Goal: Information Seeking & Learning: Learn about a topic

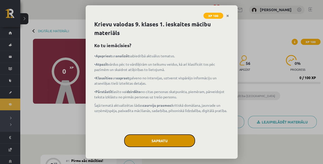
click at [163, 139] on button "Sapratu" at bounding box center [159, 140] width 71 height 13
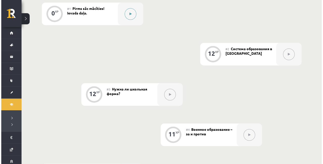
scroll to position [135, 0]
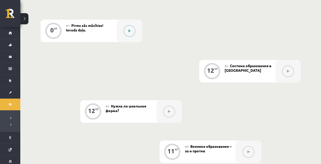
click at [124, 28] on button at bounding box center [129, 31] width 12 height 12
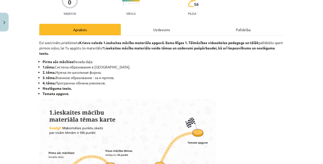
click at [141, 29] on div "Uzdevums" at bounding box center [162, 29] width 82 height 11
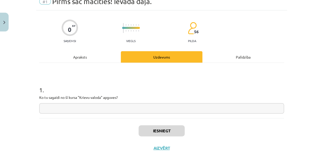
scroll to position [28, 0]
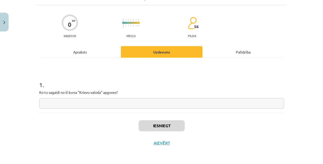
click at [99, 105] on input "text" at bounding box center [161, 103] width 245 height 10
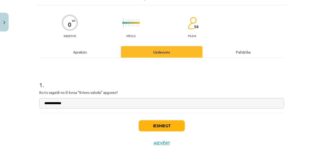
type input "**********"
click at [171, 127] on button "Iesniegt" at bounding box center [162, 125] width 46 height 11
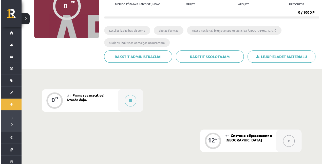
scroll to position [84, 0]
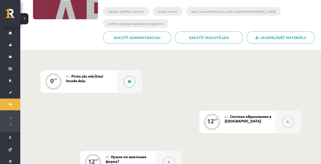
click at [126, 80] on button at bounding box center [129, 82] width 12 height 12
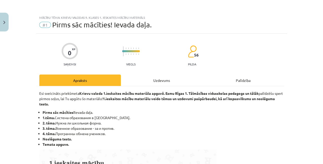
click at [147, 76] on div "Uzdevums" at bounding box center [162, 80] width 82 height 11
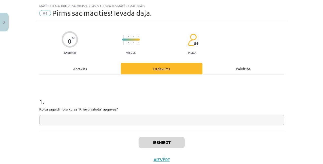
scroll to position [13, 0]
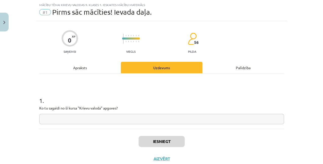
click at [115, 117] on input "text" at bounding box center [161, 119] width 245 height 10
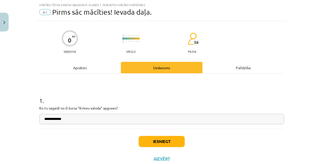
type input "**********"
click at [180, 143] on button "Iesniegt" at bounding box center [162, 141] width 46 height 11
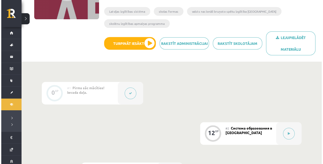
scroll to position [135, 0]
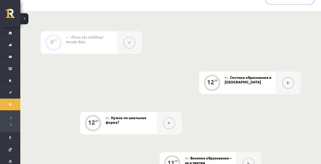
click at [287, 84] on icon at bounding box center [288, 82] width 2 height 3
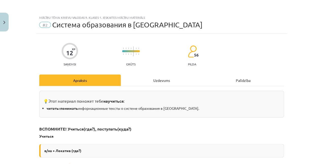
click at [145, 85] on div "Uzdevums" at bounding box center [162, 80] width 82 height 11
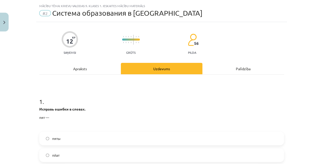
scroll to position [13, 0]
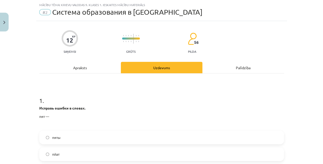
click at [104, 69] on div "Apraksts" at bounding box center [80, 67] width 82 height 11
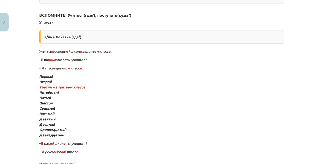
scroll to position [114, 0]
drag, startPoint x: 35, startPoint y: 87, endPoint x: 137, endPoint y: 87, distance: 101.9
drag, startPoint x: 137, startPoint y: 87, endPoint x: 106, endPoint y: 113, distance: 40.8
click at [105, 115] on p "Первый Второй Третий – в третьем классе Четвёртый Пятый Шестой Седьмой Восьмой …" at bounding box center [161, 106] width 245 height 64
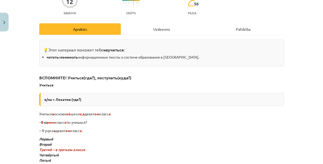
scroll to position [0, 0]
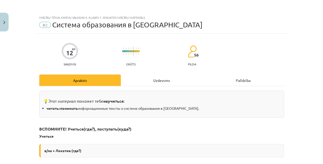
click at [159, 76] on div "Uzdevums" at bounding box center [162, 80] width 82 height 11
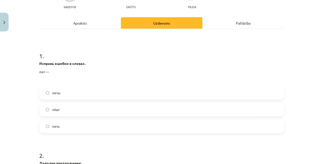
scroll to position [63, 0]
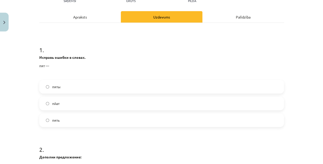
click at [76, 85] on label "пяты" at bounding box center [162, 86] width 244 height 13
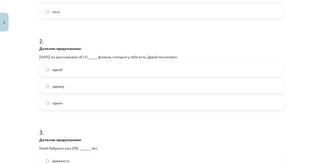
scroll to position [182, 0]
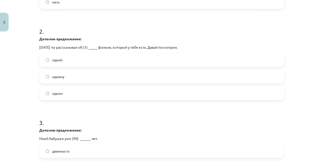
click at [78, 62] on label "одной" at bounding box center [162, 60] width 244 height 13
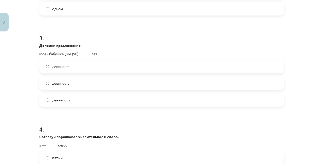
click at [77, 83] on label "девяноста" at bounding box center [162, 83] width 244 height 13
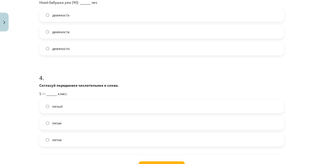
scroll to position [359, 0]
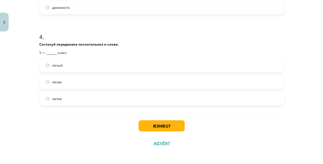
click at [76, 66] on label "пятый" at bounding box center [162, 65] width 244 height 13
click at [152, 128] on button "Iesniegt" at bounding box center [162, 125] width 46 height 11
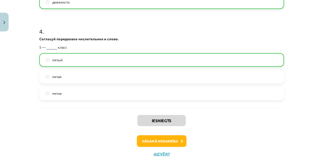
scroll to position [375, 0]
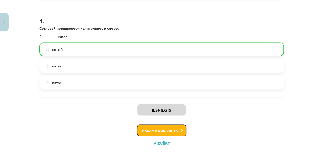
click at [149, 132] on button "Nākamā nodarbība" at bounding box center [162, 131] width 50 height 12
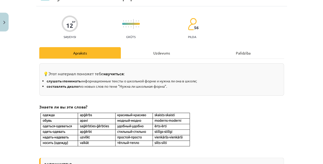
scroll to position [13, 0]
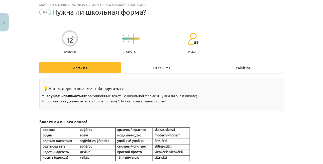
click at [155, 73] on div "Uzdevums" at bounding box center [162, 67] width 82 height 11
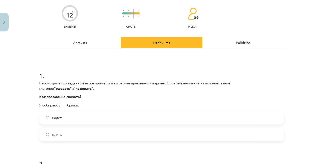
scroll to position [63, 0]
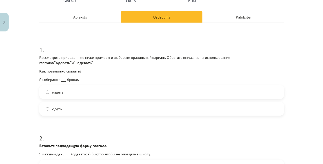
click at [84, 97] on label "надеть" at bounding box center [162, 92] width 244 height 13
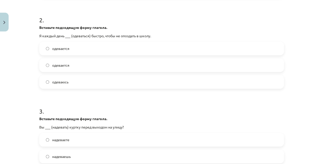
click at [74, 86] on label "одеваюсь" at bounding box center [162, 82] width 244 height 13
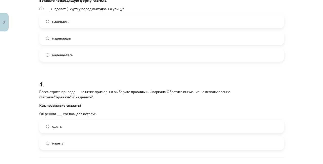
click at [83, 44] on label "надеваешь" at bounding box center [162, 38] width 244 height 13
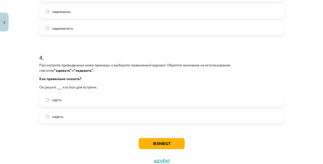
scroll to position [344, 0]
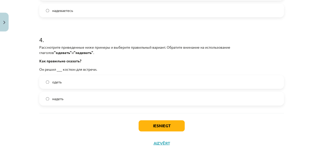
click at [74, 94] on label "надеть" at bounding box center [162, 98] width 244 height 13
click at [176, 130] on button "Iesniegt" at bounding box center [162, 125] width 46 height 11
click at [145, 122] on button "Iesniegt" at bounding box center [162, 125] width 46 height 11
click at [154, 123] on button "Iesniegt" at bounding box center [162, 125] width 46 height 11
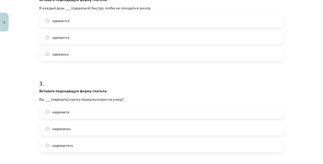
scroll to position [209, 0]
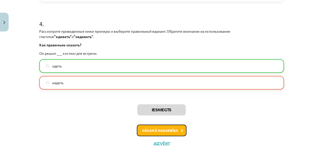
click at [148, 128] on button "Nākamā nodarbība" at bounding box center [162, 131] width 50 height 12
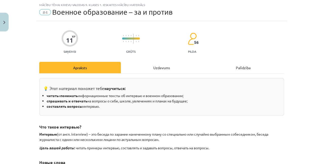
click at [154, 68] on div "Uzdevums" at bounding box center [162, 67] width 82 height 11
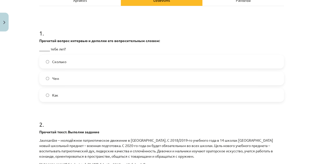
click at [107, 81] on label "Чем" at bounding box center [162, 78] width 244 height 13
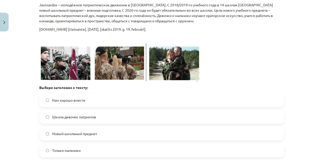
click at [96, 99] on label "Нам хорошо вместе" at bounding box center [162, 100] width 244 height 13
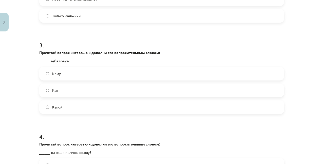
scroll to position [351, 0]
click at [85, 92] on label "Как" at bounding box center [162, 89] width 244 height 13
click at [80, 106] on label "Какой" at bounding box center [162, 106] width 244 height 13
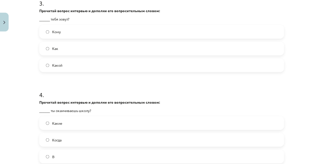
scroll to position [450, 0]
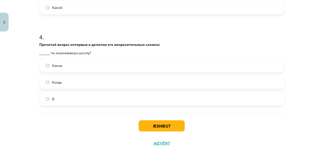
click at [83, 82] on label "Когда" at bounding box center [162, 82] width 244 height 13
click at [82, 97] on label "В" at bounding box center [162, 98] width 244 height 13
click at [166, 126] on button "Iesniegt" at bounding box center [162, 125] width 46 height 11
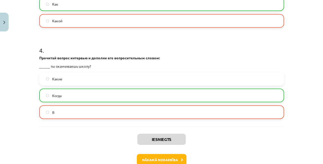
scroll to position [466, 0]
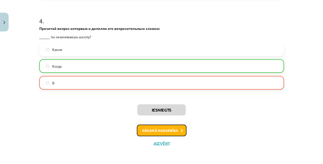
click at [170, 131] on button "Nākamā nodarbība" at bounding box center [162, 131] width 50 height 12
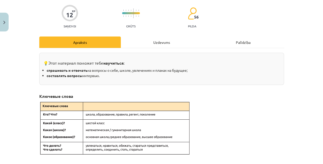
scroll to position [13, 0]
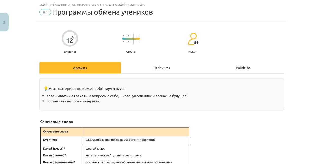
click at [146, 73] on div "Uzdevums" at bounding box center [162, 67] width 82 height 11
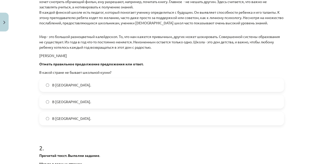
scroll to position [401, 0]
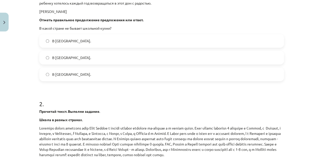
click at [122, 73] on label "В [GEOGRAPHIC_DATA]." at bounding box center [162, 74] width 244 height 13
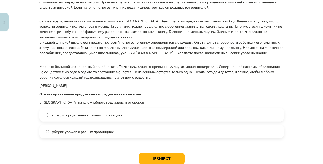
scroll to position [752, 0]
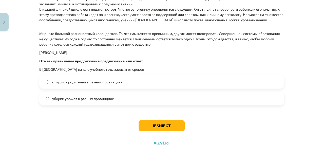
drag, startPoint x: 119, startPoint y: 83, endPoint x: 137, endPoint y: 102, distance: 25.8
click at [119, 84] on span "отпусков родителей в разных провинциях" at bounding box center [87, 81] width 70 height 5
click at [160, 126] on button "Iesniegt" at bounding box center [162, 125] width 46 height 11
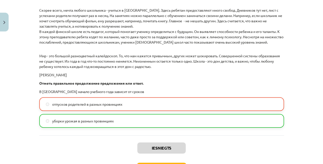
scroll to position [768, 0]
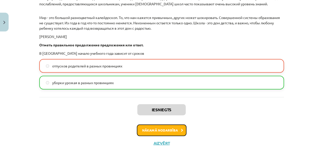
click at [168, 125] on button "Nākamā nodarbība" at bounding box center [162, 131] width 50 height 12
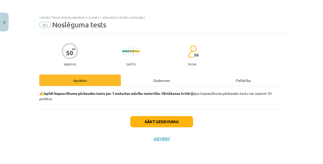
scroll to position [0, 0]
click at [162, 84] on div "Uzdevums" at bounding box center [162, 80] width 82 height 11
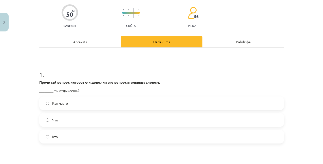
scroll to position [67, 0]
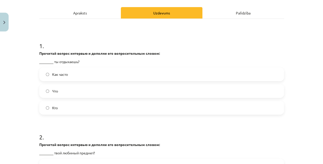
click at [109, 90] on label "Что" at bounding box center [162, 91] width 244 height 13
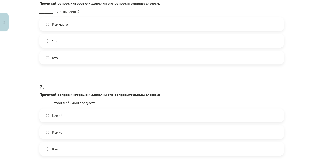
scroll to position [152, 0]
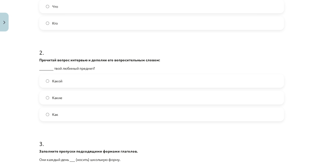
click at [95, 78] on label "Какой" at bounding box center [162, 81] width 244 height 13
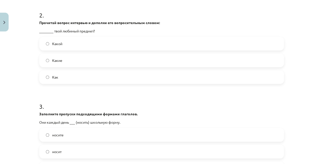
scroll to position [254, 0]
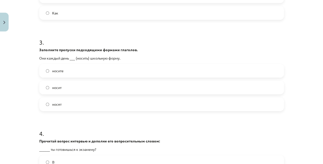
click at [74, 84] on label "носит" at bounding box center [162, 87] width 244 height 13
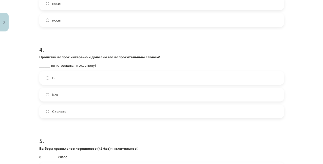
scroll to position [338, 0]
click at [80, 20] on label "носят" at bounding box center [162, 19] width 244 height 13
click at [67, 94] on label "Как" at bounding box center [162, 94] width 244 height 13
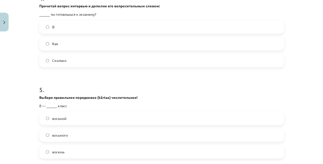
scroll to position [439, 0]
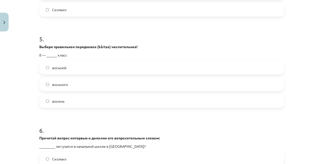
click at [65, 84] on span "восьмого" at bounding box center [60, 84] width 16 height 5
click at [68, 68] on label "восьмой" at bounding box center [162, 67] width 244 height 13
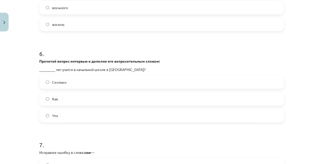
scroll to position [524, 0]
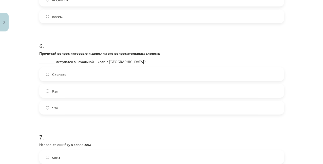
click at [65, 104] on label "Что" at bounding box center [162, 107] width 244 height 13
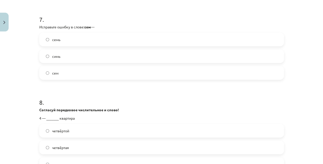
scroll to position [642, 0]
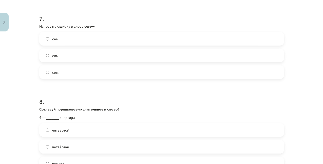
click at [62, 56] on label "симь" at bounding box center [162, 55] width 244 height 13
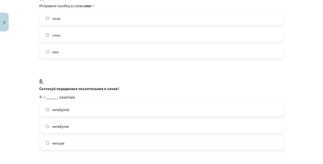
scroll to position [693, 0]
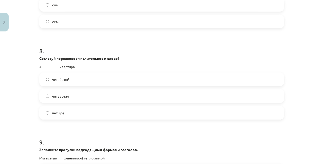
click at [77, 78] on label "четвёртой" at bounding box center [162, 79] width 244 height 13
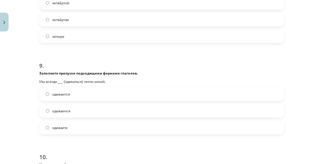
scroll to position [777, 0]
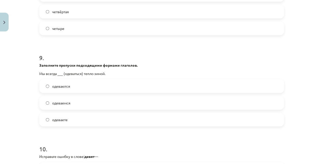
click at [82, 102] on label "одеваемся" at bounding box center [162, 103] width 244 height 13
click at [85, 87] on label "одеваются" at bounding box center [162, 86] width 244 height 13
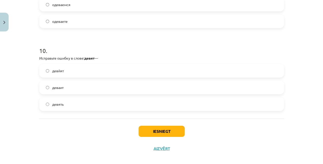
scroll to position [879, 0]
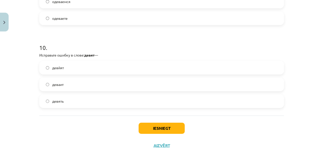
click at [82, 85] on label "деваит" at bounding box center [162, 84] width 244 height 13
click at [144, 129] on button "Iesniegt" at bounding box center [162, 128] width 46 height 11
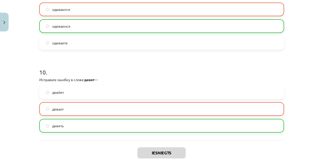
scroll to position [897, 0]
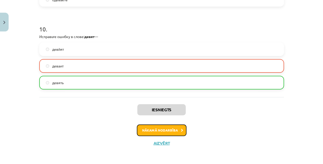
click at [141, 130] on button "Nākamā nodarbība" at bounding box center [162, 131] width 50 height 12
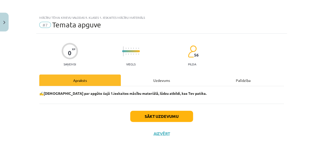
scroll to position [0, 0]
click at [147, 120] on button "Sākt uzdevumu" at bounding box center [161, 116] width 63 height 11
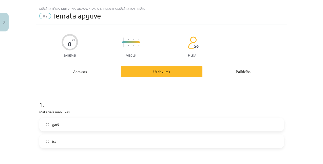
scroll to position [17, 0]
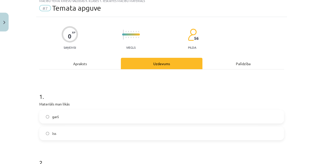
click at [138, 121] on label "garš" at bounding box center [162, 116] width 244 height 13
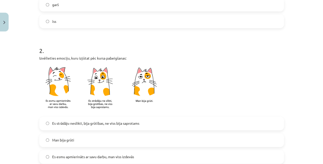
scroll to position [186, 0]
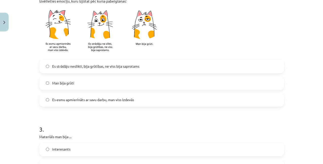
click at [96, 88] on label "Man bija grūti" at bounding box center [162, 83] width 244 height 13
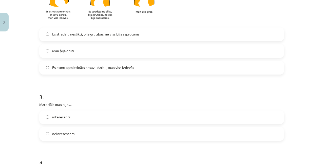
scroll to position [270, 0]
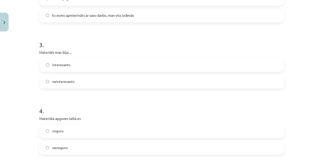
click at [81, 86] on label "neinteresants" at bounding box center [162, 81] width 244 height 13
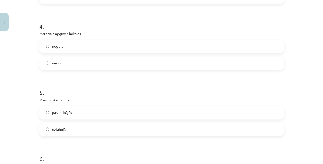
click at [96, 48] on label "noguru" at bounding box center [162, 46] width 244 height 13
click at [91, 113] on label "pasliktinājās" at bounding box center [162, 112] width 244 height 13
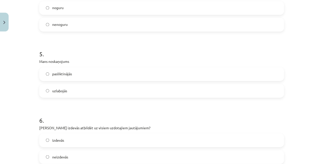
scroll to position [422, 0]
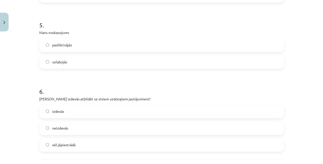
click at [83, 126] on label "neizdevās" at bounding box center [162, 128] width 244 height 13
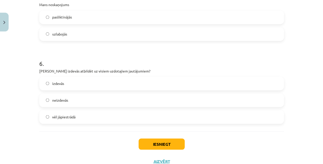
scroll to position [469, 0]
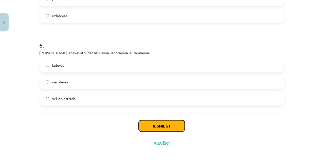
click at [142, 121] on button "Iesniegt" at bounding box center [162, 125] width 46 height 11
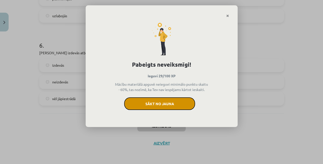
click at [159, 105] on button "Sākt no jauna" at bounding box center [159, 103] width 71 height 13
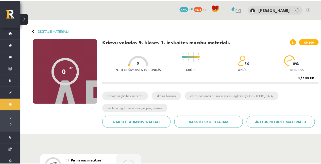
scroll to position [131, 0]
